Goal: Task Accomplishment & Management: Manage account settings

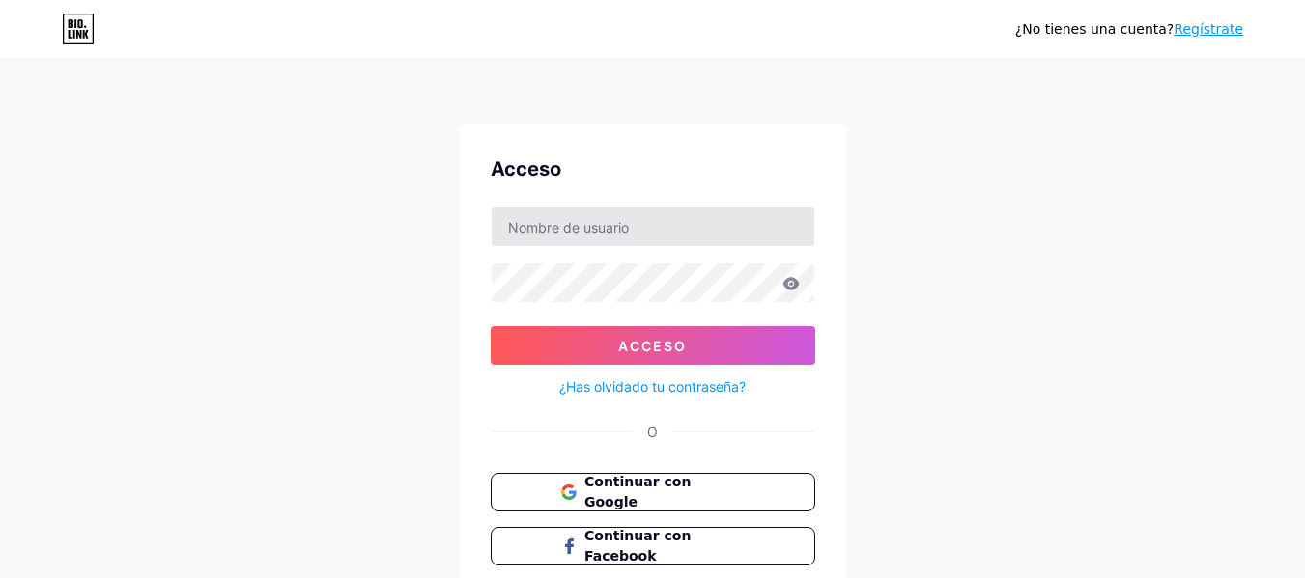
click at [702, 210] on input "text" at bounding box center [652, 227] width 323 height 39
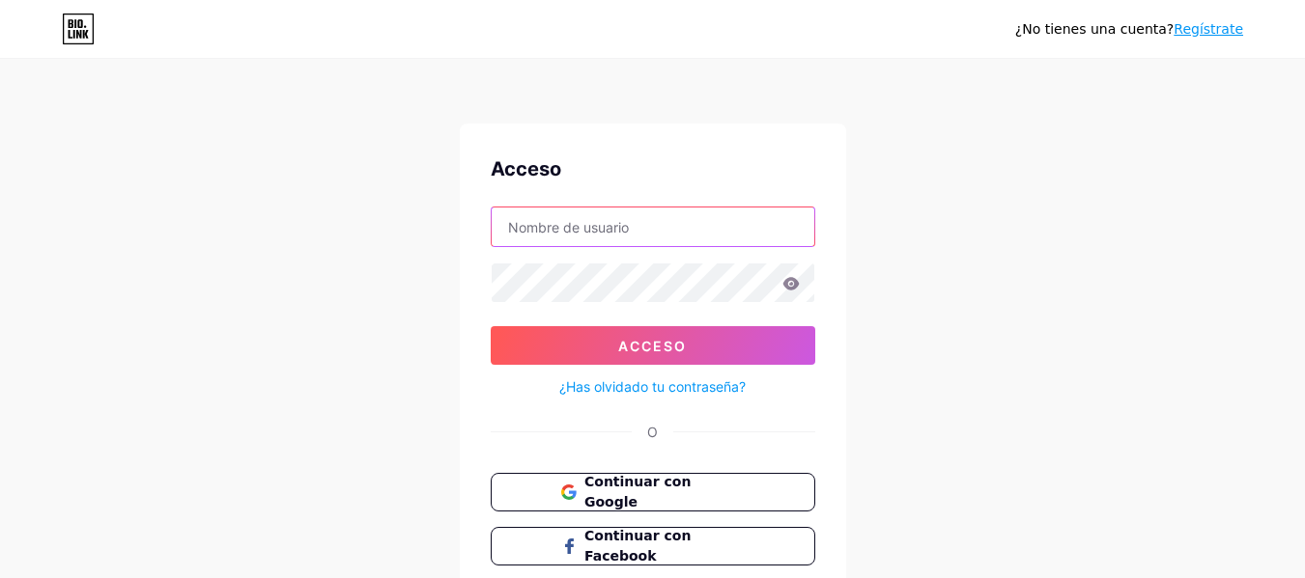
click at [599, 235] on input "text" at bounding box center [652, 227] width 323 height 39
click at [670, 210] on input "text" at bounding box center [652, 227] width 323 height 39
type input "martinavila2@outlook.com"
click at [684, 556] on button "Continuar con Facebook" at bounding box center [652, 547] width 329 height 40
click at [703, 528] on button "Continuar con Facebook" at bounding box center [652, 547] width 329 height 40
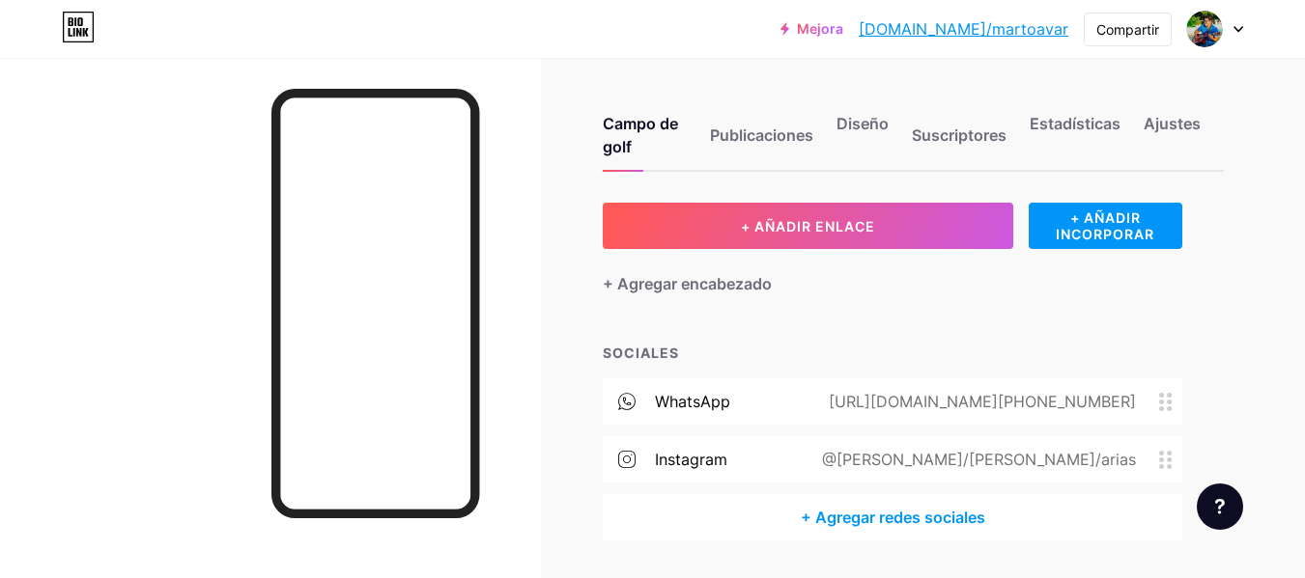
click at [1069, 465] on font "@[PERSON_NAME]/[PERSON_NAME]/arias" at bounding box center [979, 459] width 314 height 19
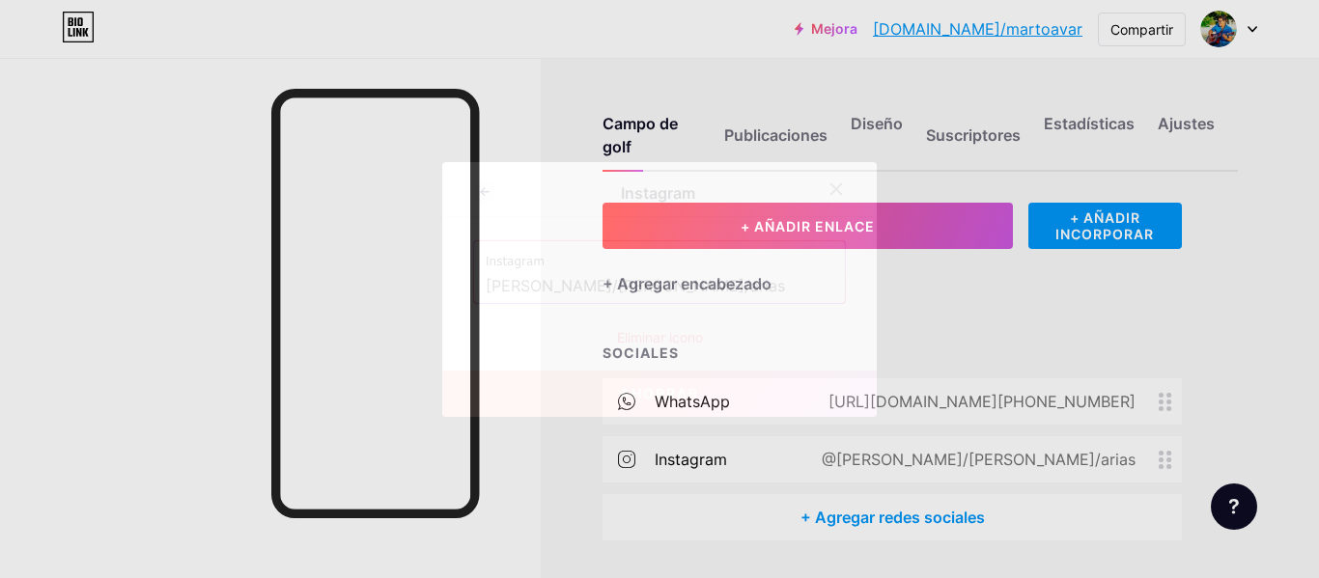
click at [709, 287] on input "[PERSON_NAME]/[PERSON_NAME]/arias" at bounding box center [660, 286] width 348 height 33
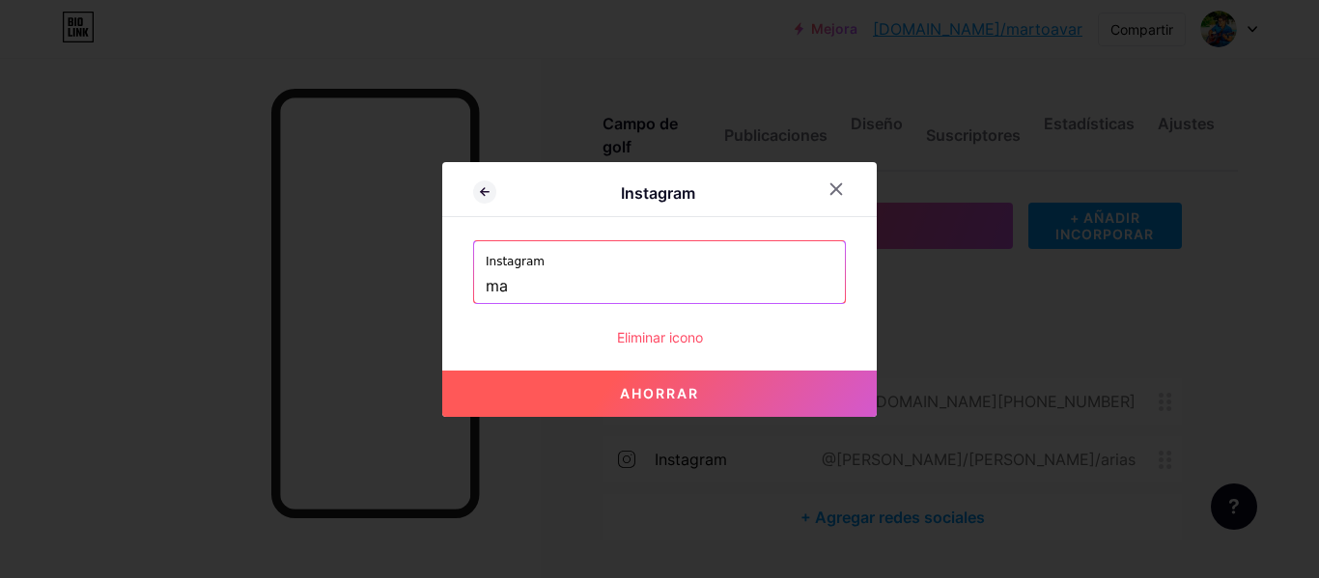
type input "m"
click at [649, 407] on button "Ahorrar" at bounding box center [659, 394] width 435 height 46
type input "[URL][DOMAIN_NAME]"
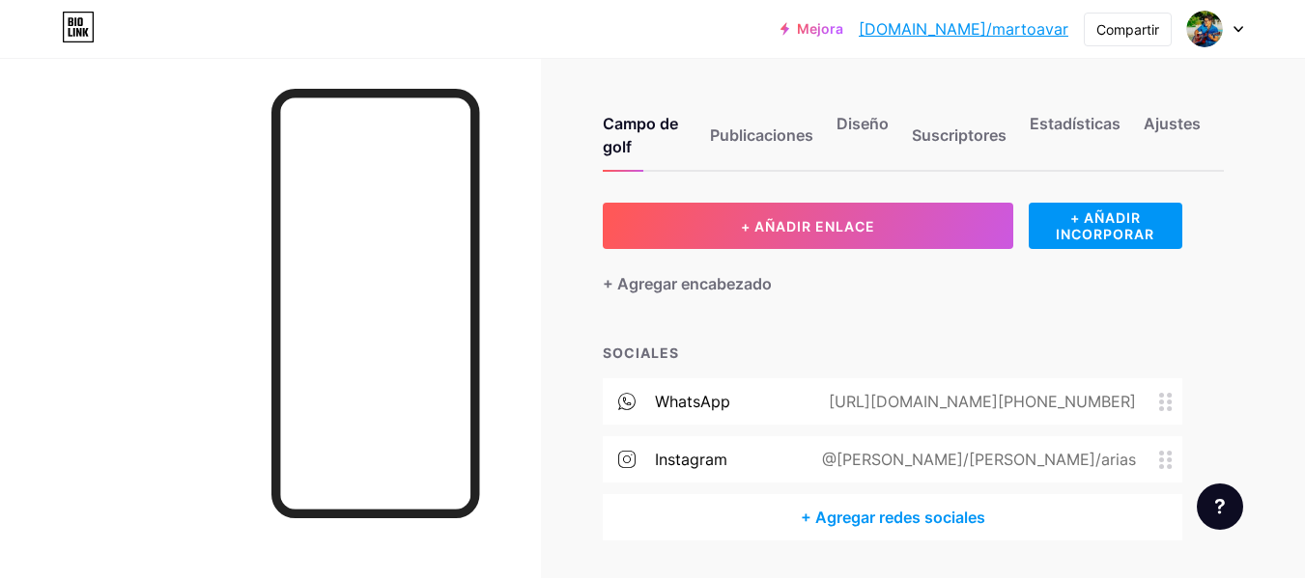
click at [688, 457] on font "Instagram" at bounding box center [691, 459] width 72 height 19
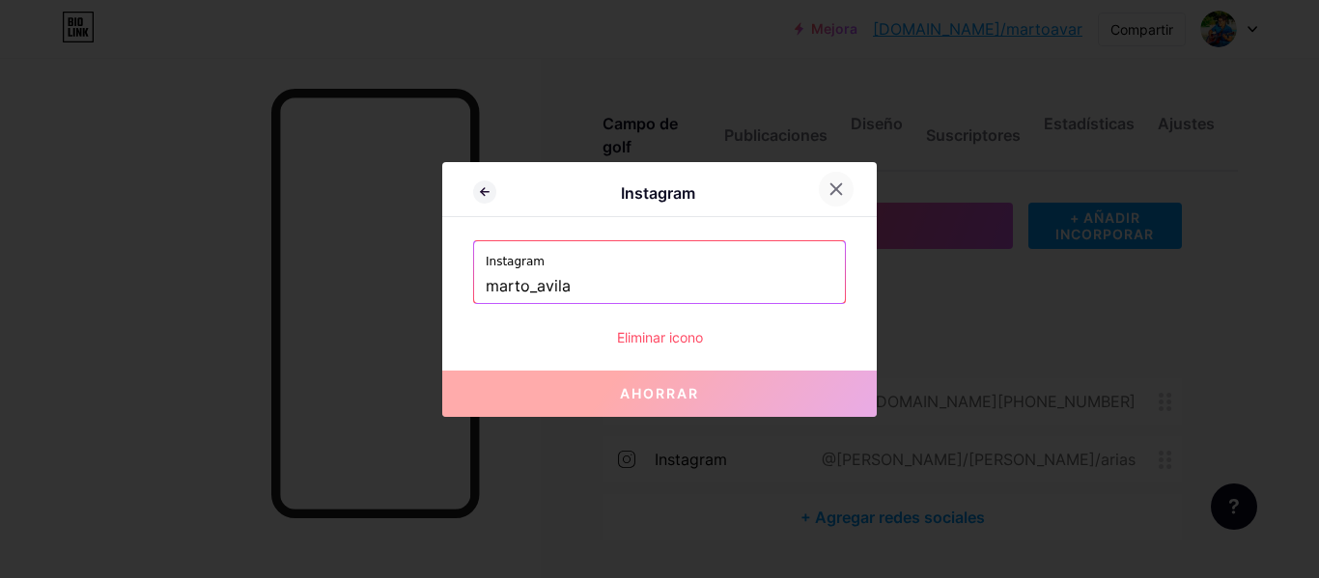
click at [839, 188] on icon at bounding box center [835, 189] width 15 height 15
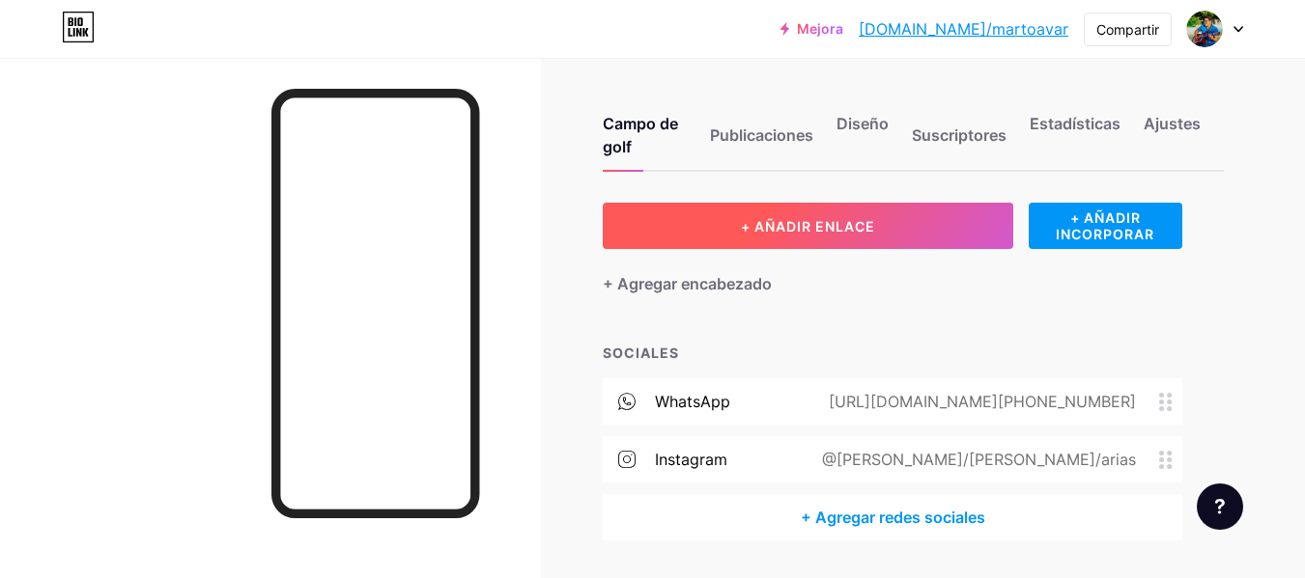
click at [793, 227] on font "+ AÑADIR ENLACE" at bounding box center [808, 226] width 134 height 16
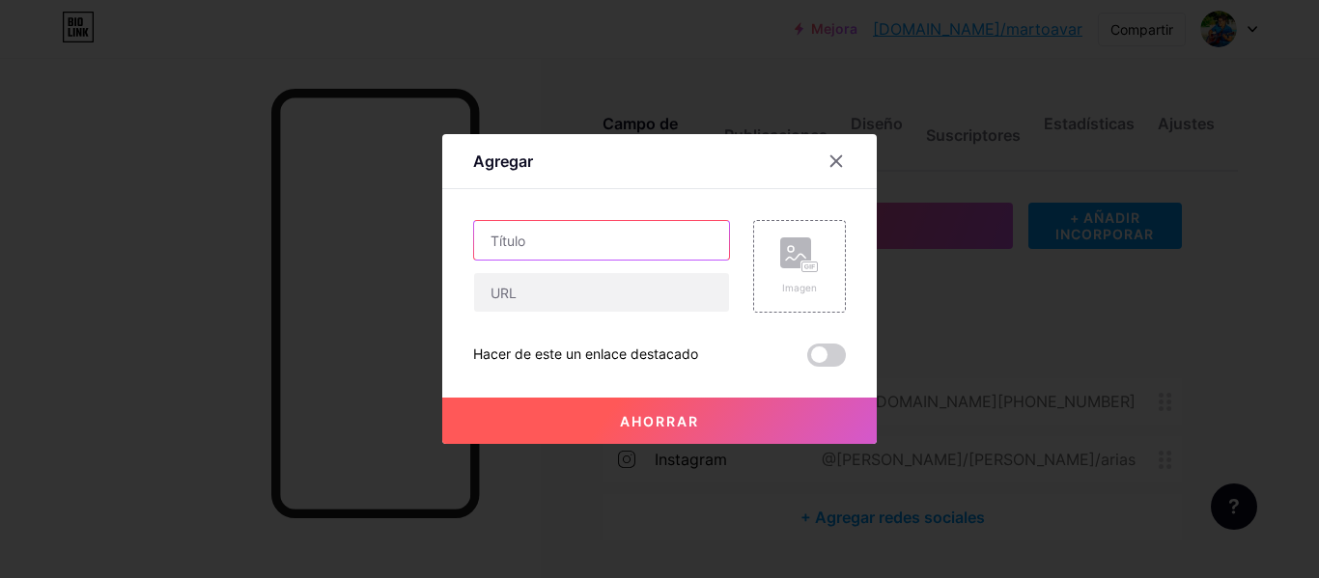
click at [670, 238] on input "text" at bounding box center [601, 240] width 255 height 39
type input "C"
type input "Sobre rebirth"
